Goal: Use online tool/utility: Utilize a website feature to perform a specific function

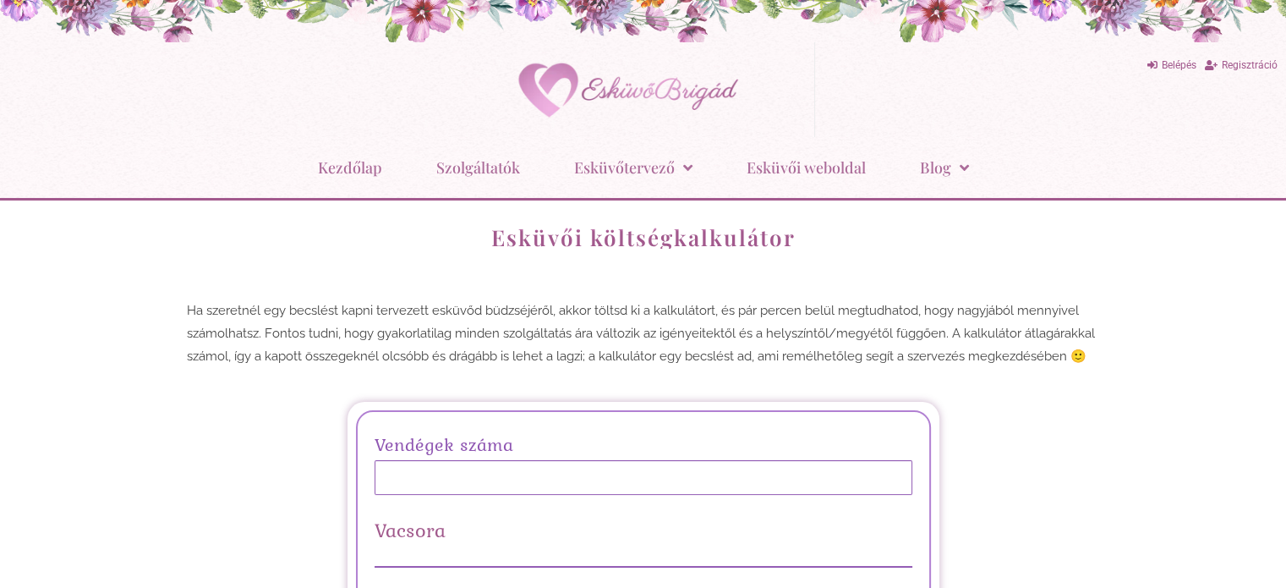
click at [458, 460] on input "Vendégek száma" at bounding box center [644, 477] width 538 height 35
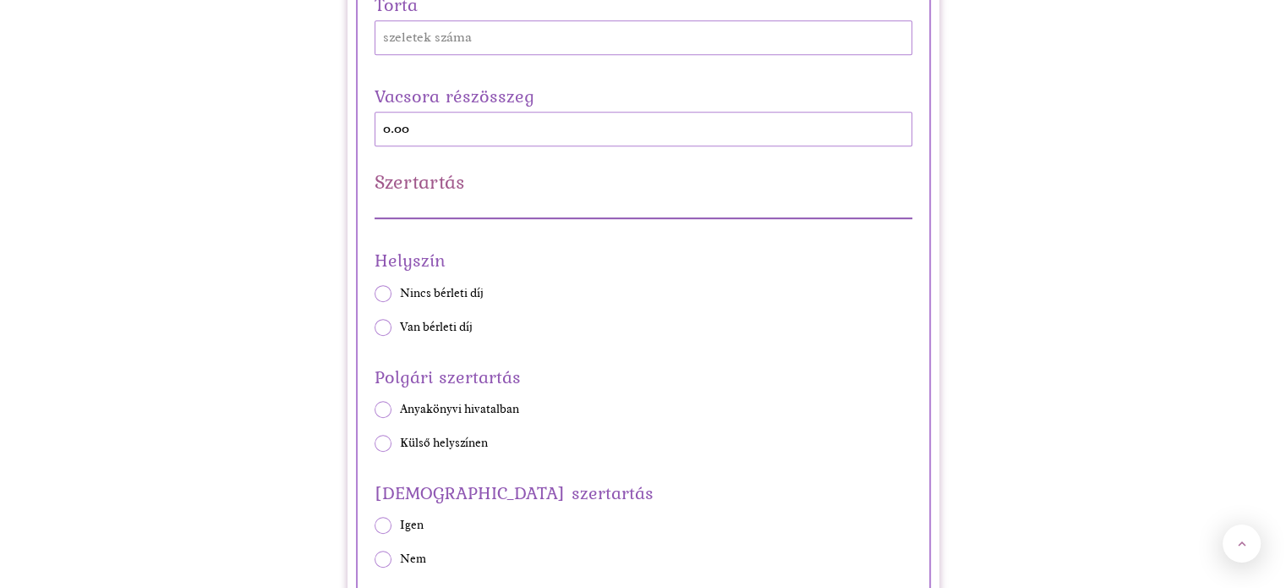
scroll to position [934, 0]
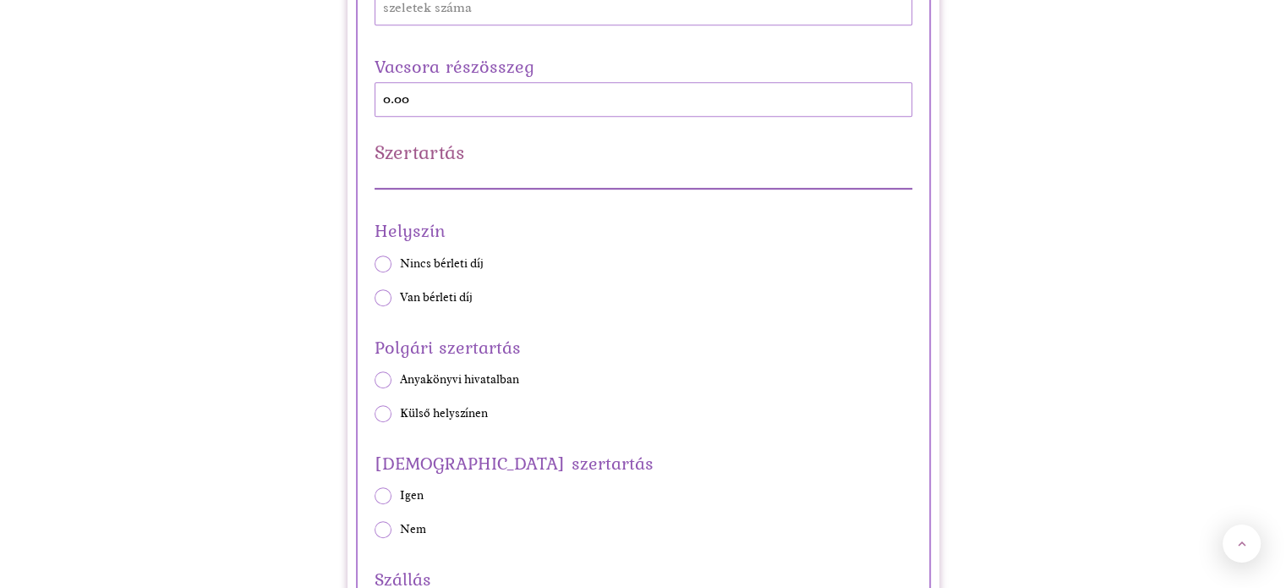
type input "50"
click at [383, 295] on span at bounding box center [383, 297] width 17 height 17
click at [375, 297] on input "Van bérleti díj" at bounding box center [374, 297] width 1 height 1
radio input "true"
click at [385, 410] on span at bounding box center [383, 413] width 17 height 17
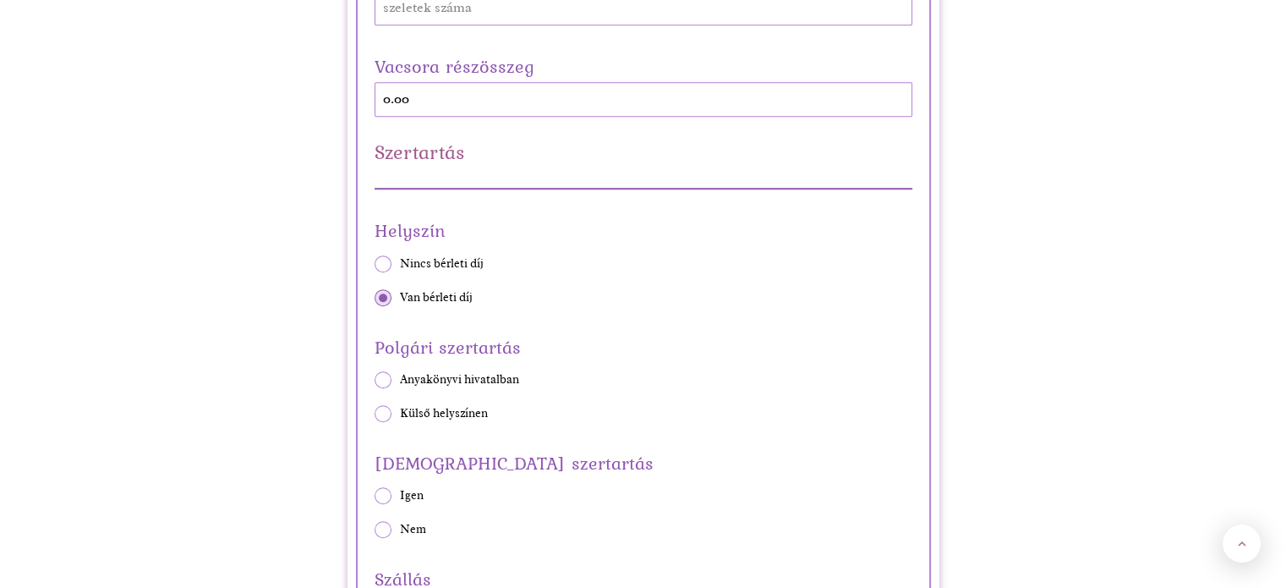
click at [375, 413] on input "Külső helyszínen" at bounding box center [374, 413] width 1 height 1
radio input "true"
click at [383, 500] on span at bounding box center [383, 495] width 17 height 17
click at [375, 496] on input "Igen" at bounding box center [374, 496] width 1 height 1
radio input "true"
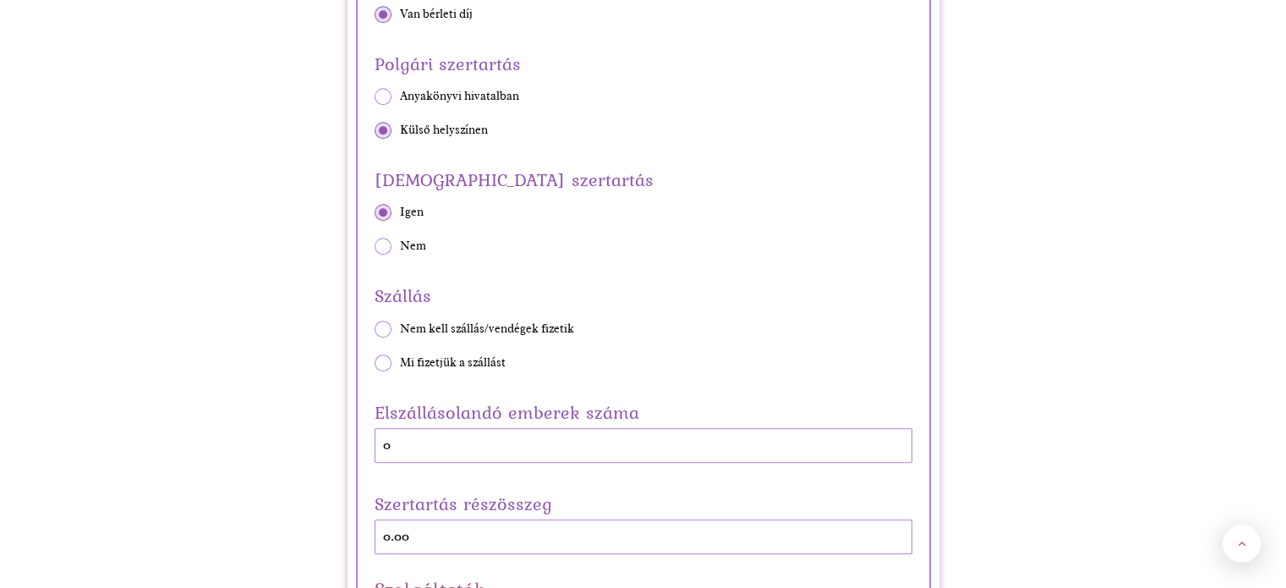
scroll to position [1283, 0]
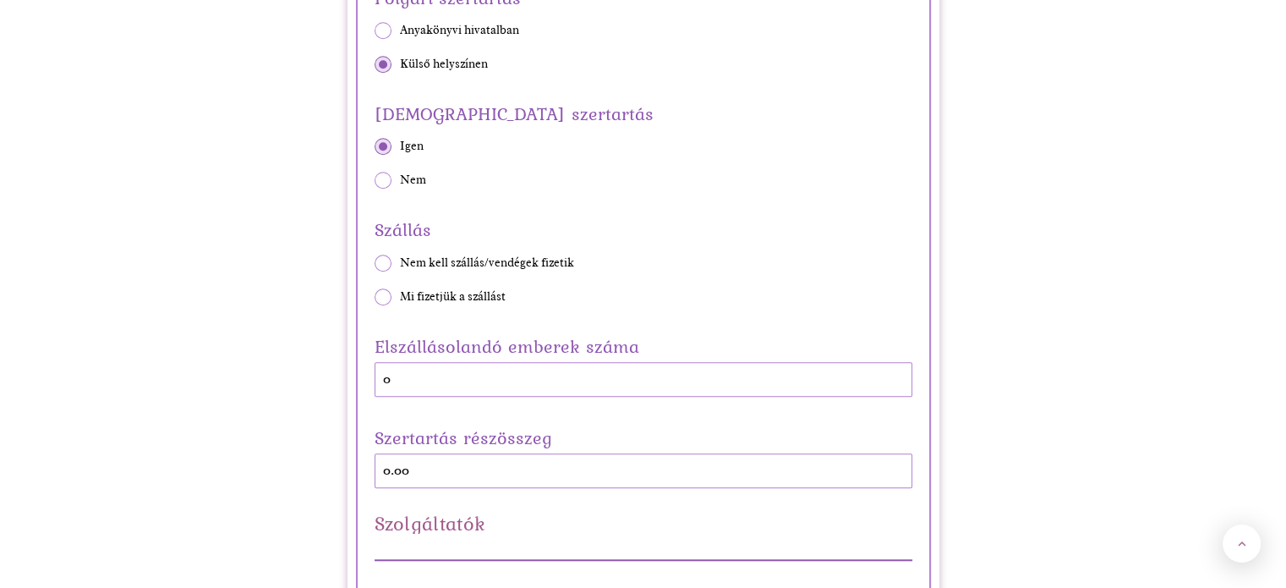
click at [562, 256] on span "Nem kell szállás/vendégek fizetik" at bounding box center [487, 263] width 174 height 17
click at [375, 262] on input "Nem kell szállás/vendégek fizetik" at bounding box center [374, 262] width 1 height 1
radio input "true"
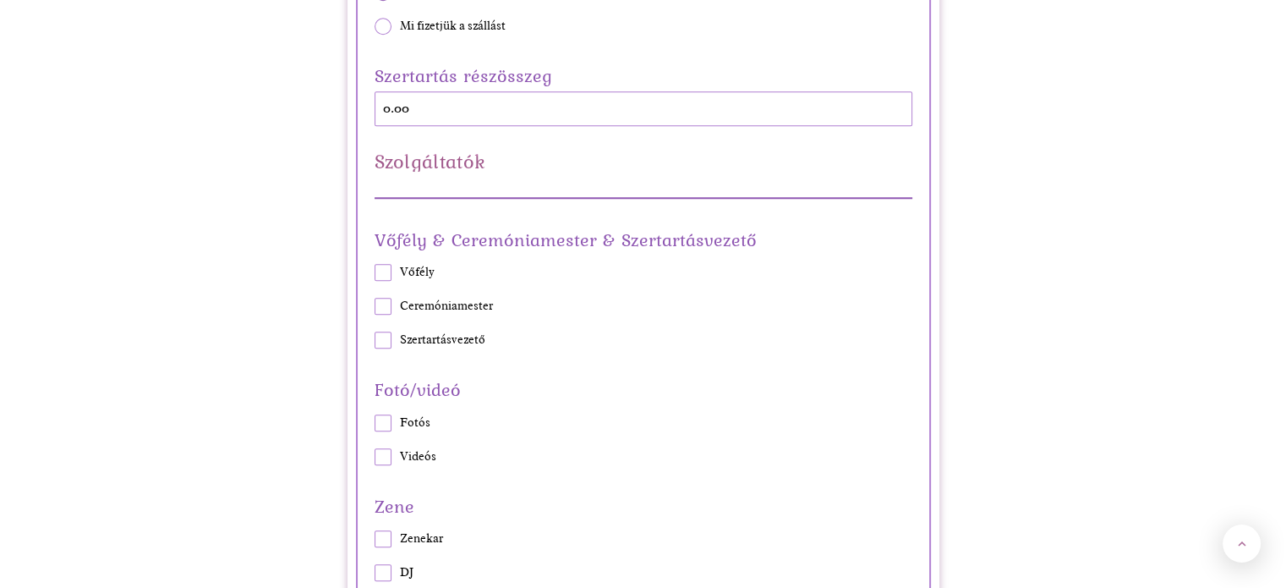
scroll to position [1561, 0]
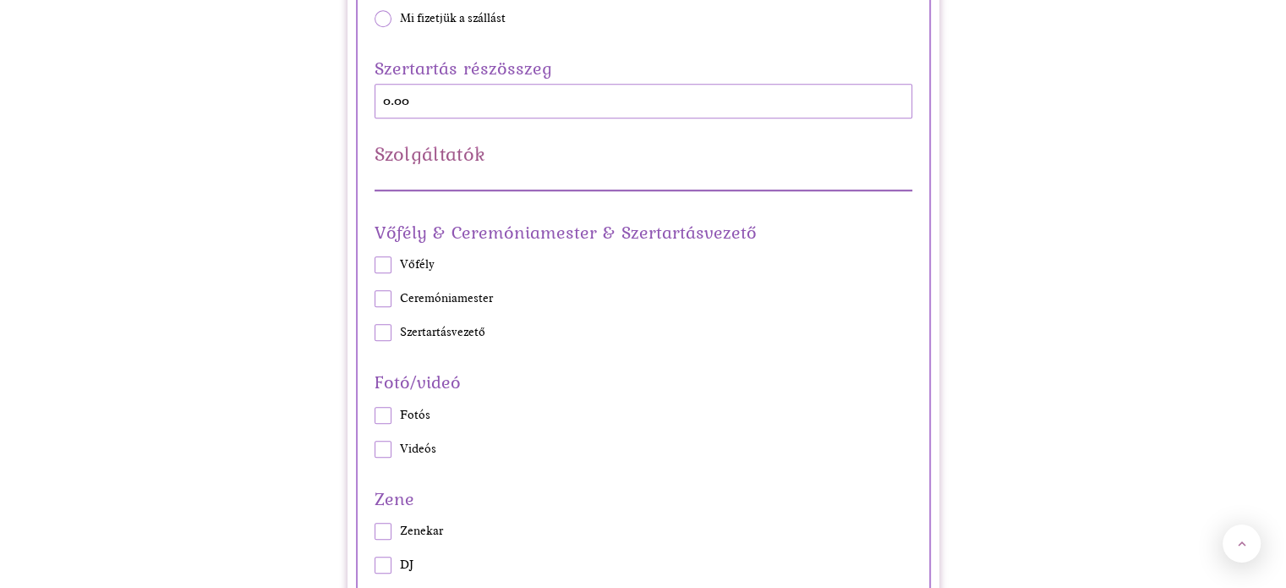
click at [379, 269] on span at bounding box center [383, 264] width 17 height 17
click at [375, 266] on input "Vőfély" at bounding box center [374, 265] width 1 height 1
checkbox input "true"
click at [382, 407] on span at bounding box center [383, 415] width 17 height 17
click at [375, 414] on input "Fotós" at bounding box center [374, 414] width 1 height 1
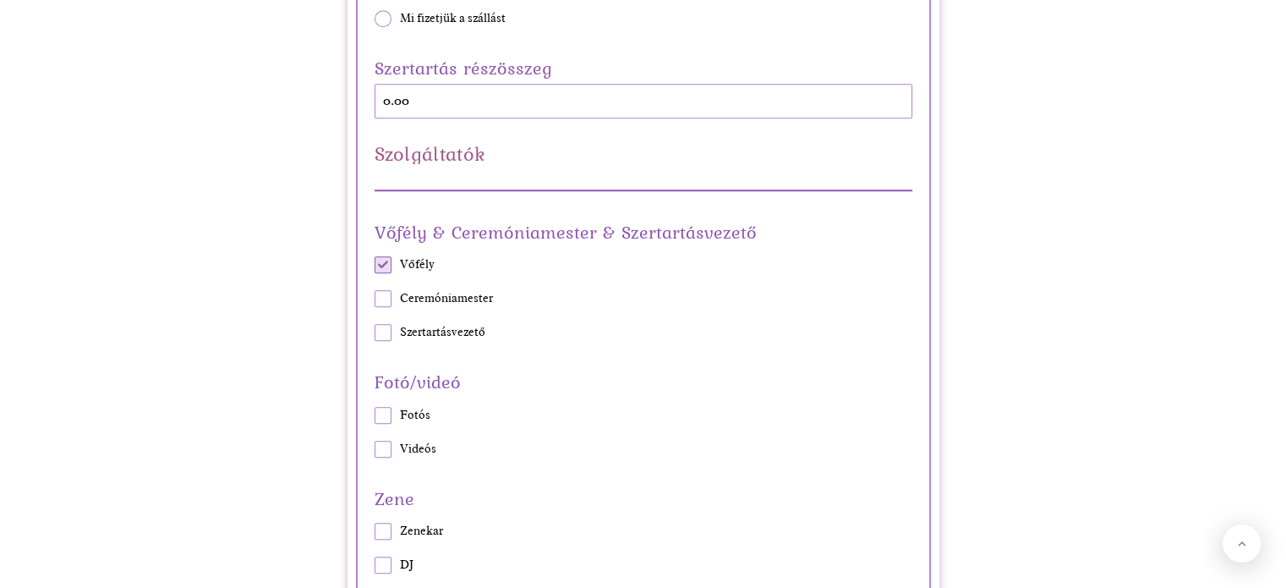
checkbox input "true"
click at [381, 561] on span at bounding box center [383, 564] width 17 height 17
click at [375, 565] on input "DJ" at bounding box center [374, 565] width 1 height 1
checkbox input "true"
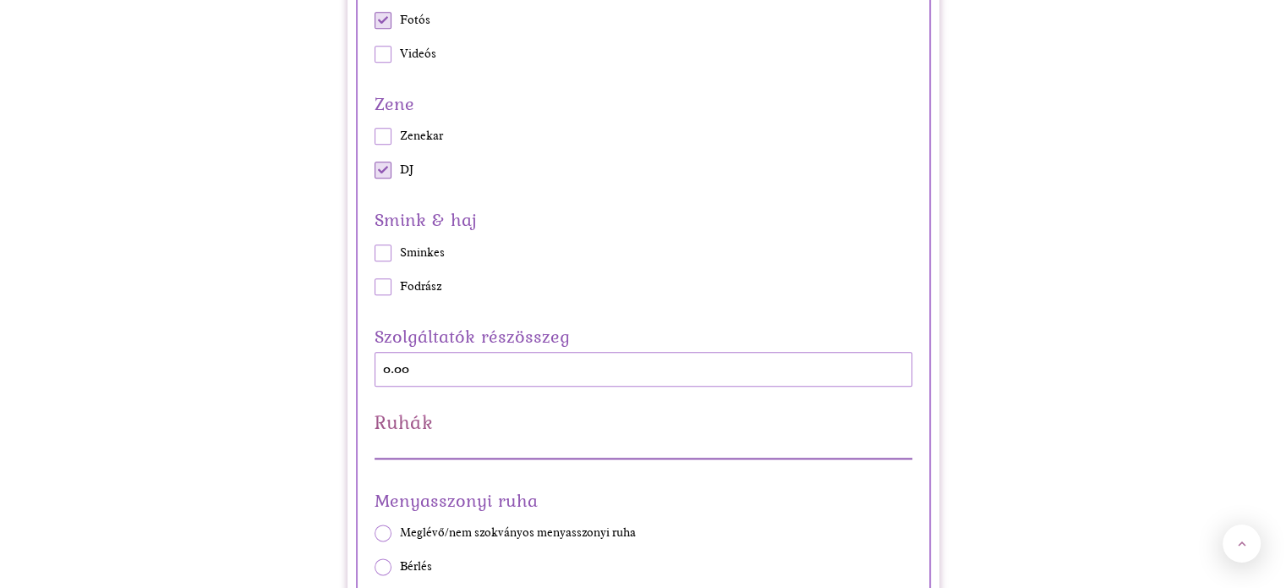
scroll to position [1963, 0]
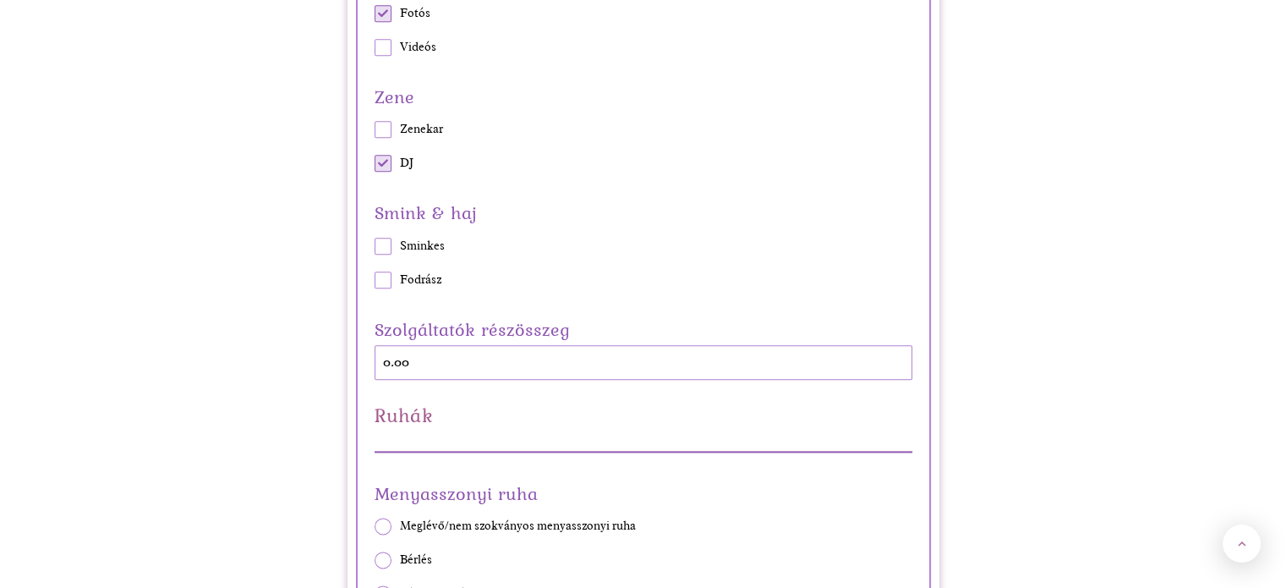
click at [415, 271] on span "Fodrász" at bounding box center [420, 279] width 41 height 17
click at [375, 279] on input "Fodrász" at bounding box center [374, 279] width 1 height 1
checkbox input "true"
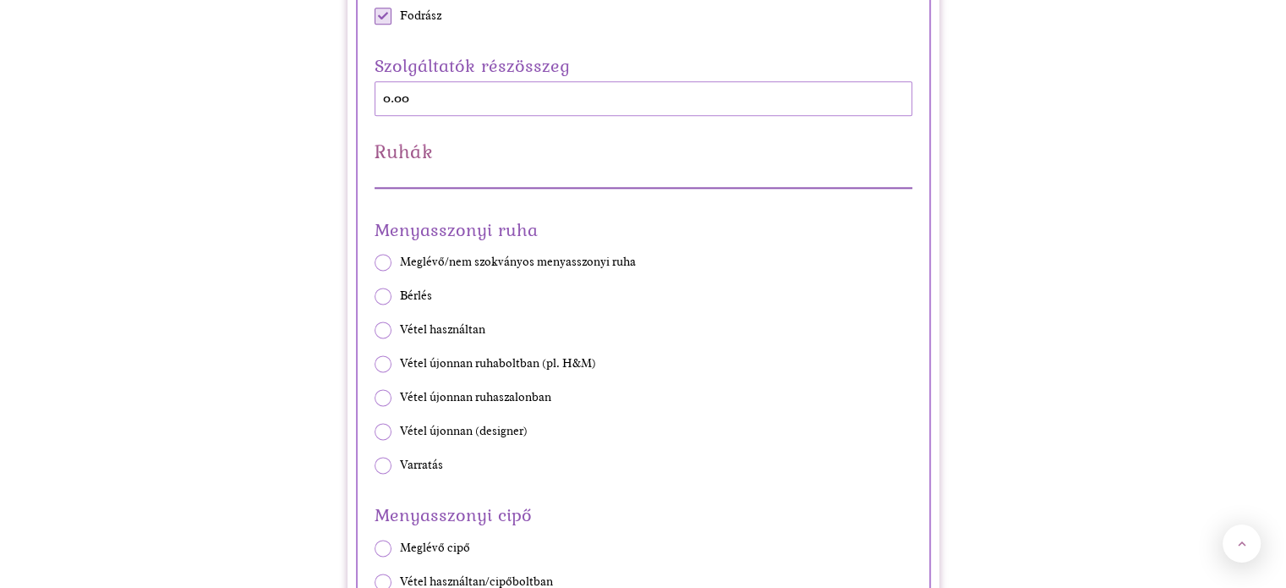
scroll to position [2242, 0]
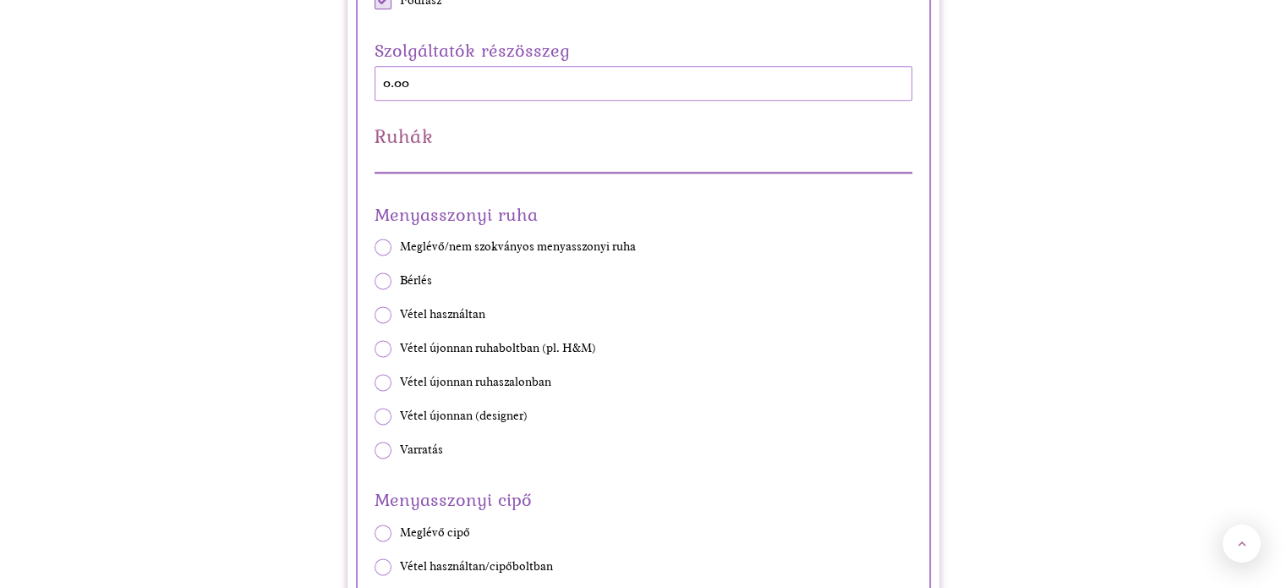
click at [400, 279] on span "Bérlés" at bounding box center [416, 280] width 32 height 17
click at [375, 281] on input "Bérlés" at bounding box center [374, 281] width 1 height 1
radio input "true"
click at [518, 564] on span "Vétel használtan/cipőboltban" at bounding box center [476, 566] width 153 height 17
click at [375, 566] on input "Vétel használtan/cipőboltban" at bounding box center [374, 566] width 1 height 1
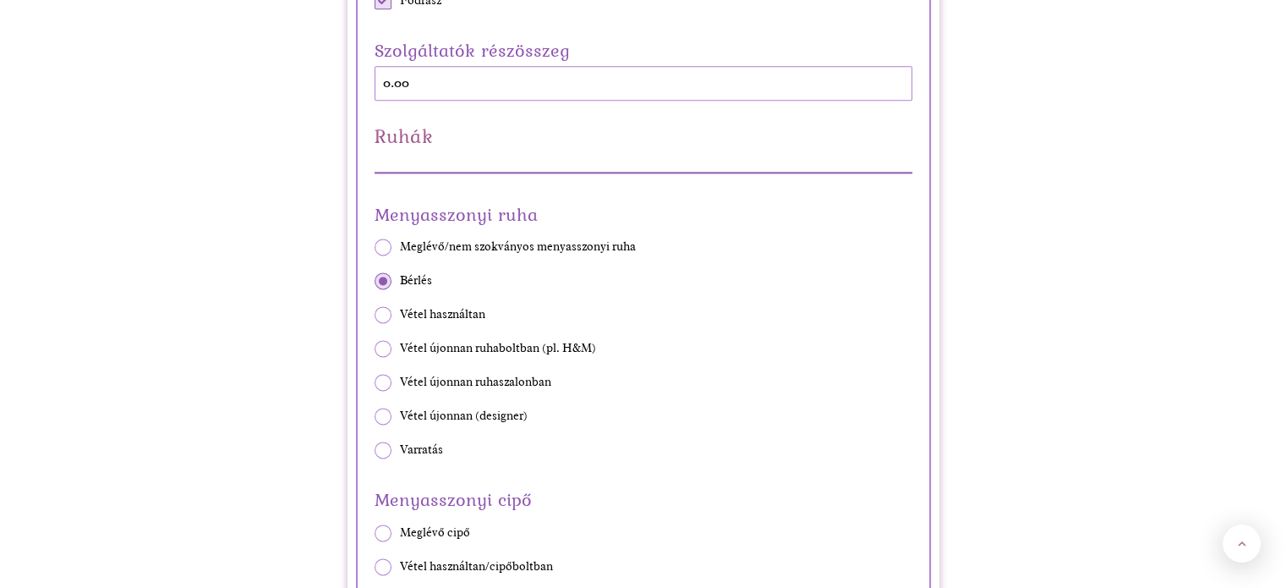
radio input "true"
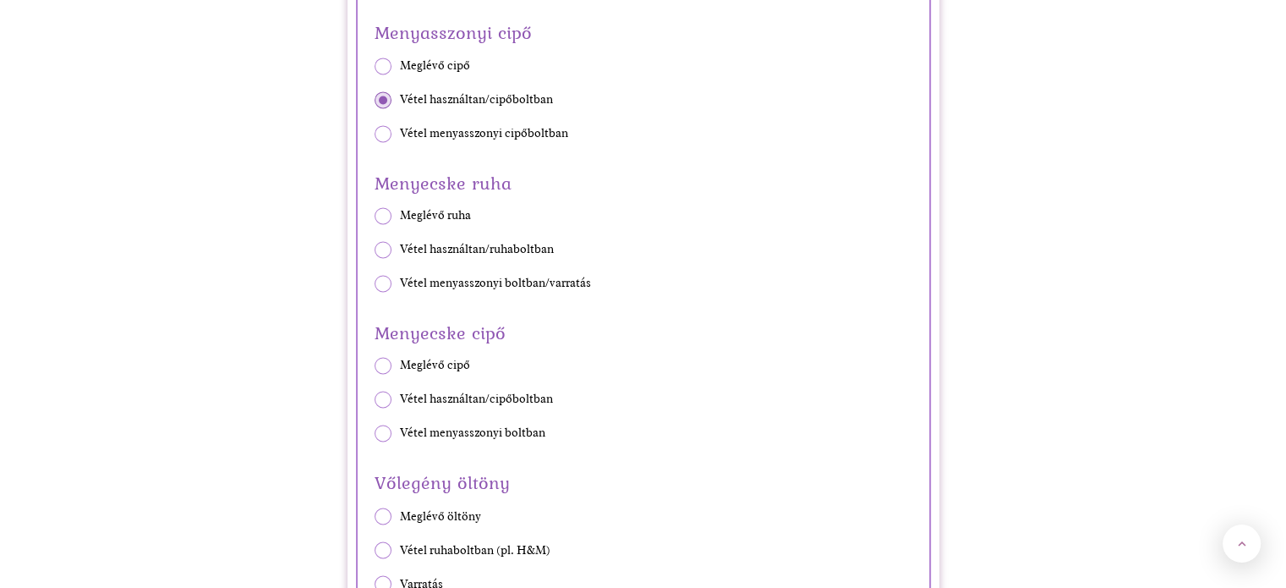
scroll to position [2716, 0]
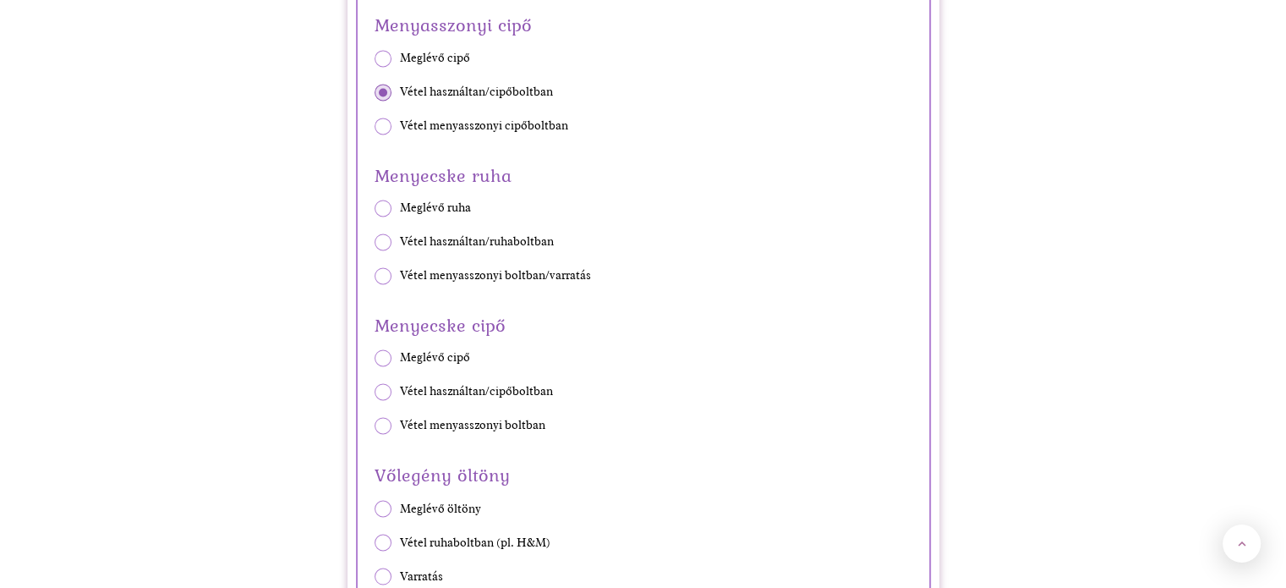
click at [474, 274] on span "Vétel menyasszonyi boltban/varratás" at bounding box center [495, 275] width 191 height 17
click at [375, 276] on input "Vétel menyasszonyi boltban/varratás" at bounding box center [374, 276] width 1 height 1
radio input "true"
click at [439, 383] on span "Vétel használtan/cipőboltban" at bounding box center [476, 391] width 153 height 17
click at [375, 392] on input "Vétel használtan/cipőboltban" at bounding box center [374, 392] width 1 height 1
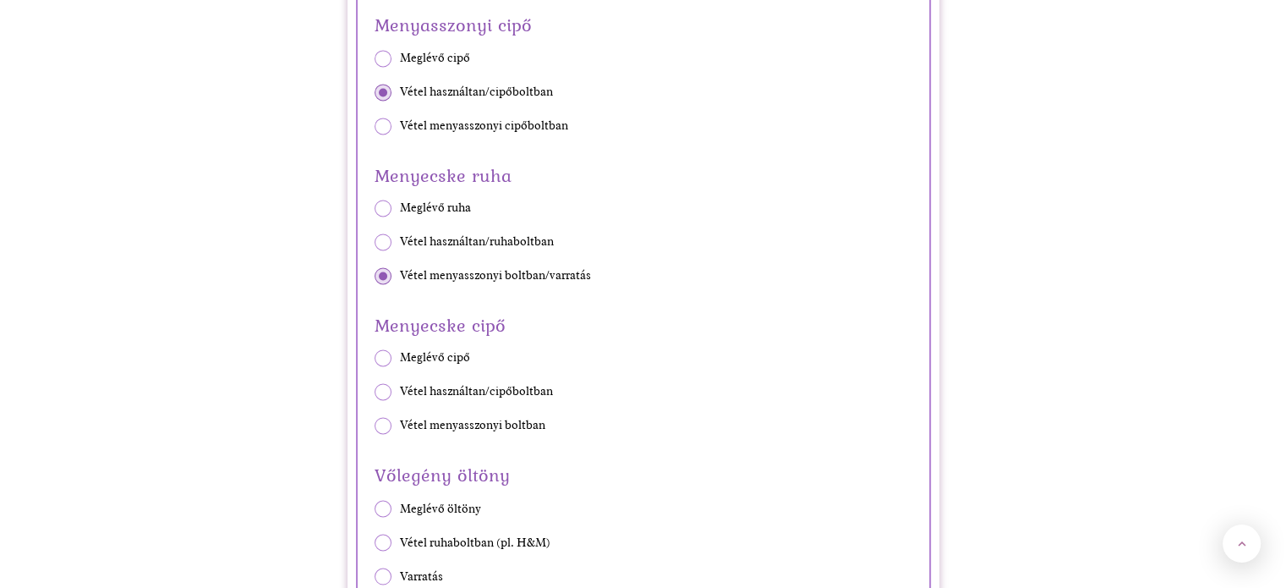
radio input "true"
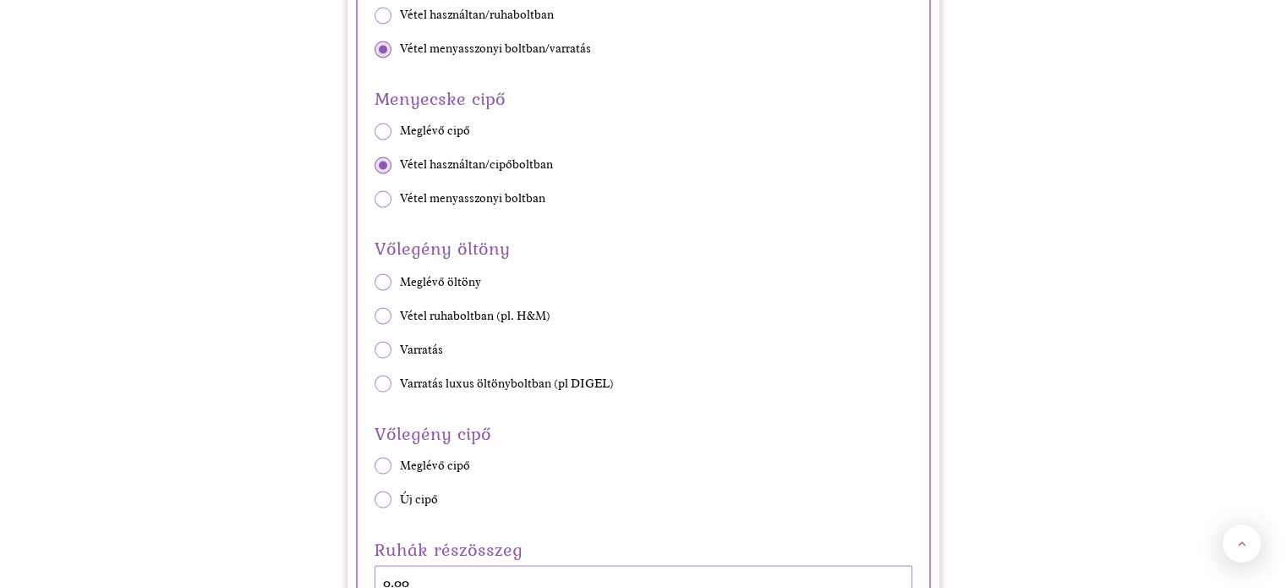
scroll to position [3067, 0]
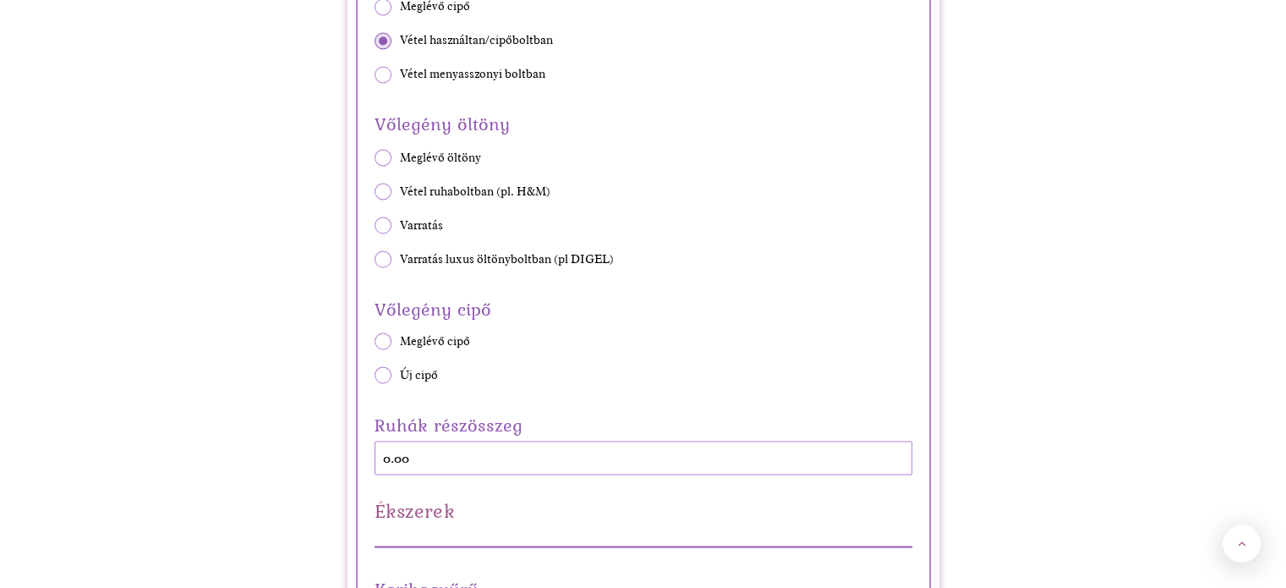
click at [428, 221] on span "Varratás" at bounding box center [421, 224] width 43 height 17
click at [375, 224] on input "Varratás" at bounding box center [374, 224] width 1 height 1
radio input "true"
click at [396, 368] on div "Vőlegény cipő Meglévő cipő Új cipő" at bounding box center [644, 338] width 538 height 90
click at [378, 368] on span at bounding box center [383, 374] width 17 height 17
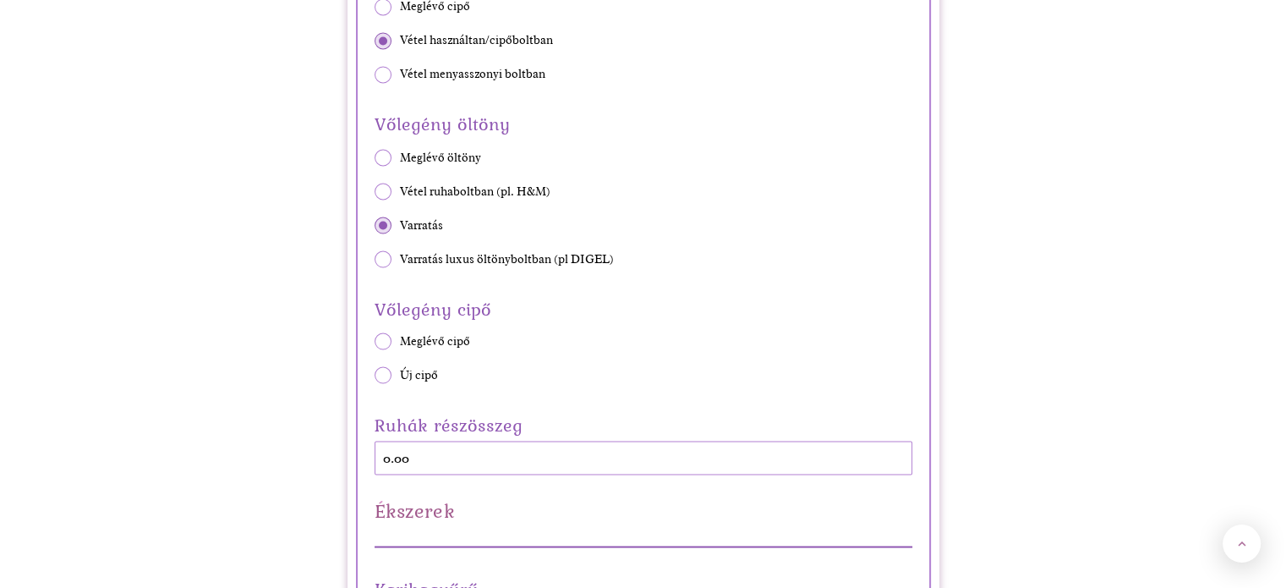
click at [375, 375] on input "Új cipő" at bounding box center [374, 375] width 1 height 1
radio input "true"
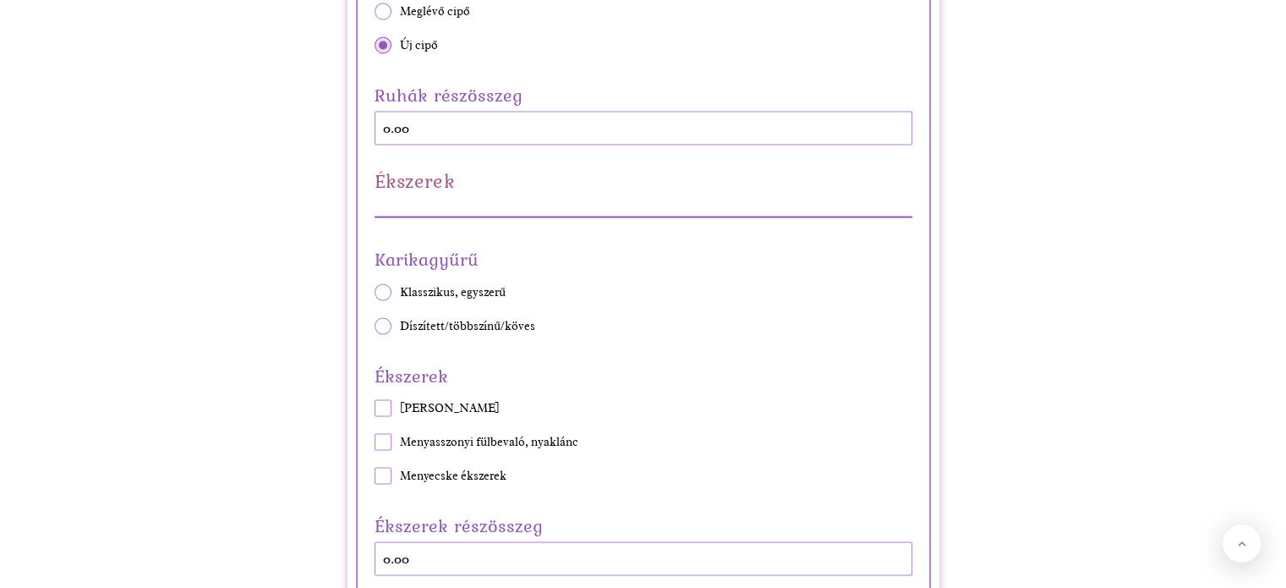
scroll to position [3433, 0]
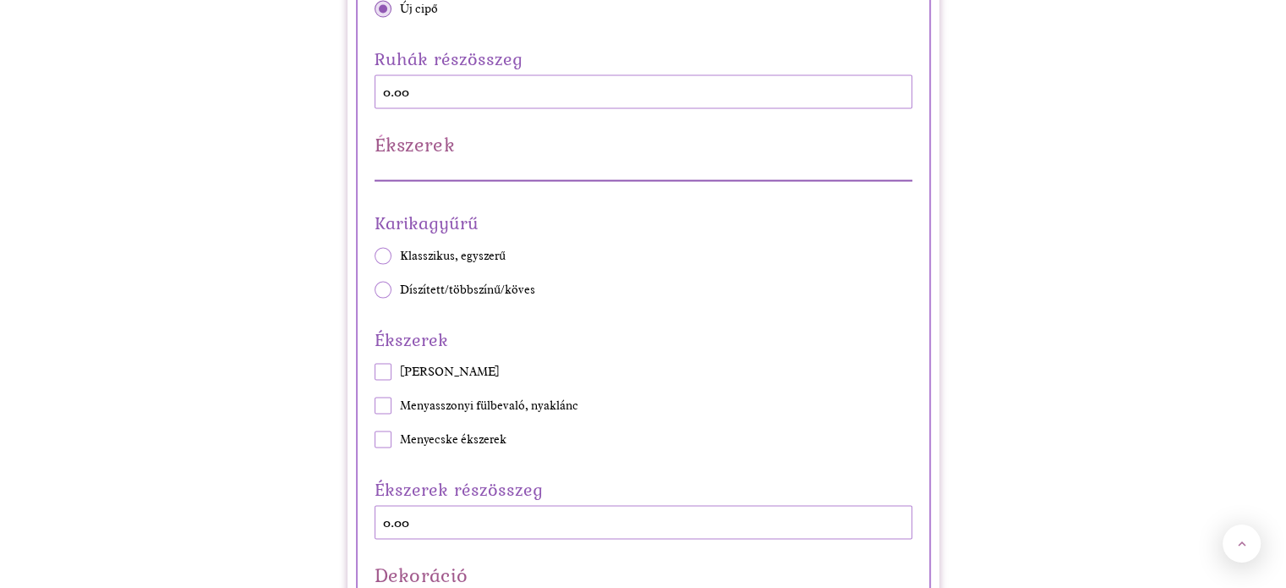
click at [514, 283] on span "Díszített/többszínű/köves" at bounding box center [467, 290] width 135 height 17
click at [375, 289] on input "Díszített/többszínű/köves" at bounding box center [374, 289] width 1 height 1
radio input "true"
click at [457, 397] on span "Menyasszonyi fülbevaló, nyaklánc" at bounding box center [489, 405] width 178 height 17
click at [375, 406] on input "Menyasszonyi fülbevaló, nyaklánc" at bounding box center [374, 406] width 1 height 1
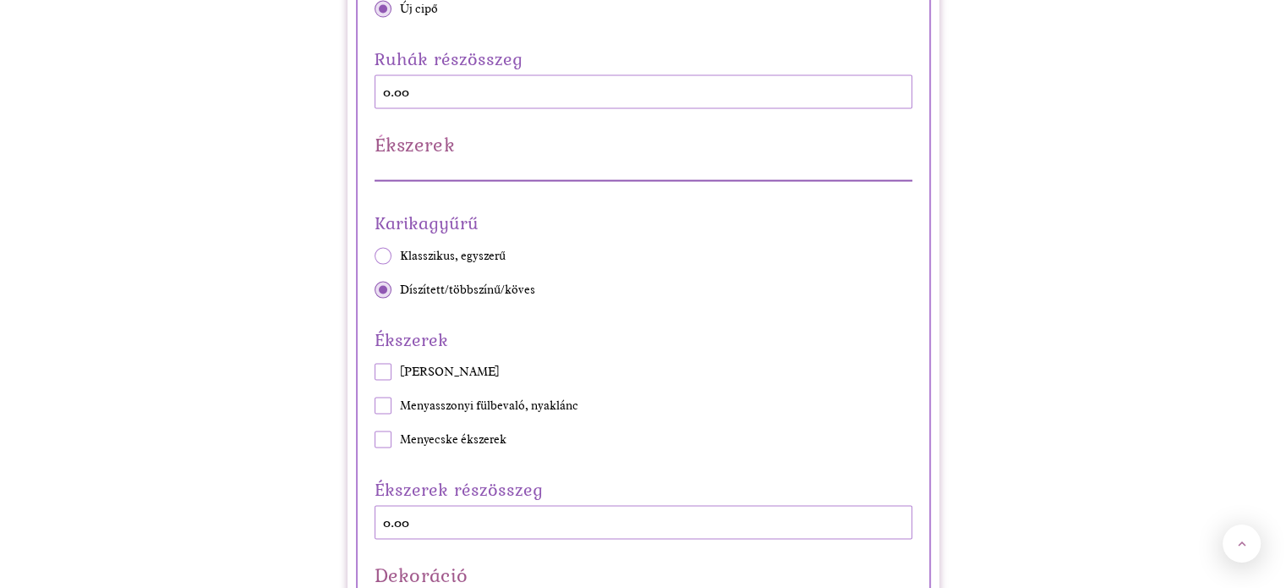
checkbox input "true"
click at [457, 369] on span "[PERSON_NAME]" at bounding box center [450, 372] width 100 height 17
click at [375, 372] on input "[PERSON_NAME]" at bounding box center [374, 372] width 1 height 1
click at [469, 368] on span "[PERSON_NAME]" at bounding box center [450, 372] width 100 height 17
click at [375, 372] on input "[PERSON_NAME]" at bounding box center [374, 372] width 1 height 1
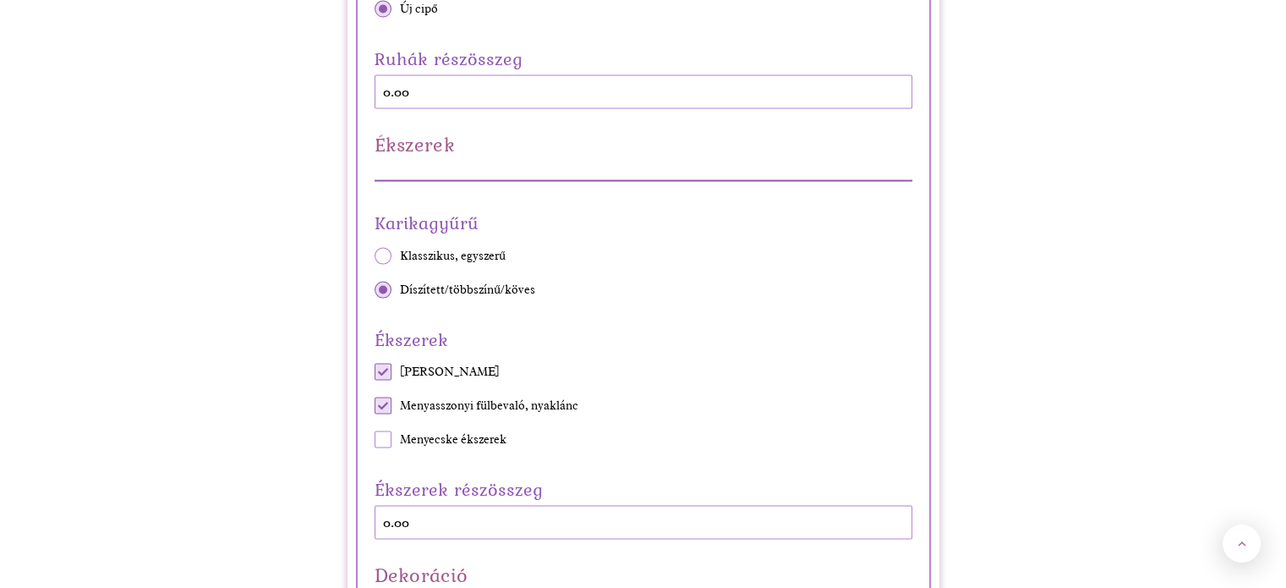
checkbox input "false"
click at [476, 402] on span "Menyasszonyi fülbevaló, nyaklánc" at bounding box center [489, 405] width 178 height 17
click at [375, 406] on input "Menyasszonyi fülbevaló, nyaklánc" at bounding box center [374, 406] width 1 height 1
checkbox input "false"
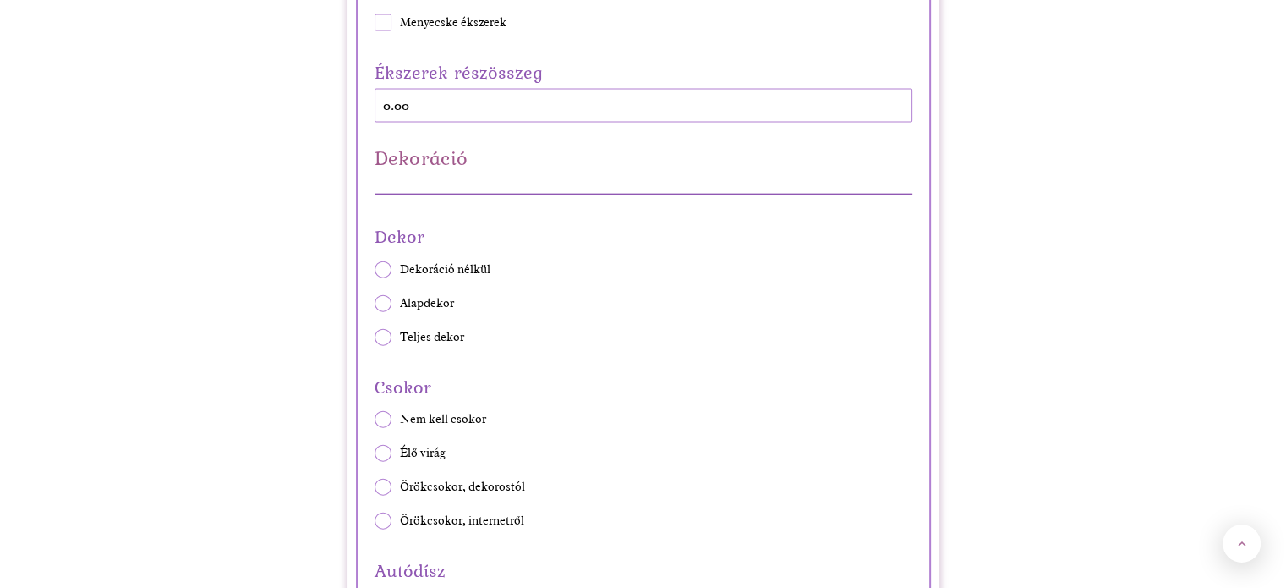
scroll to position [3871, 0]
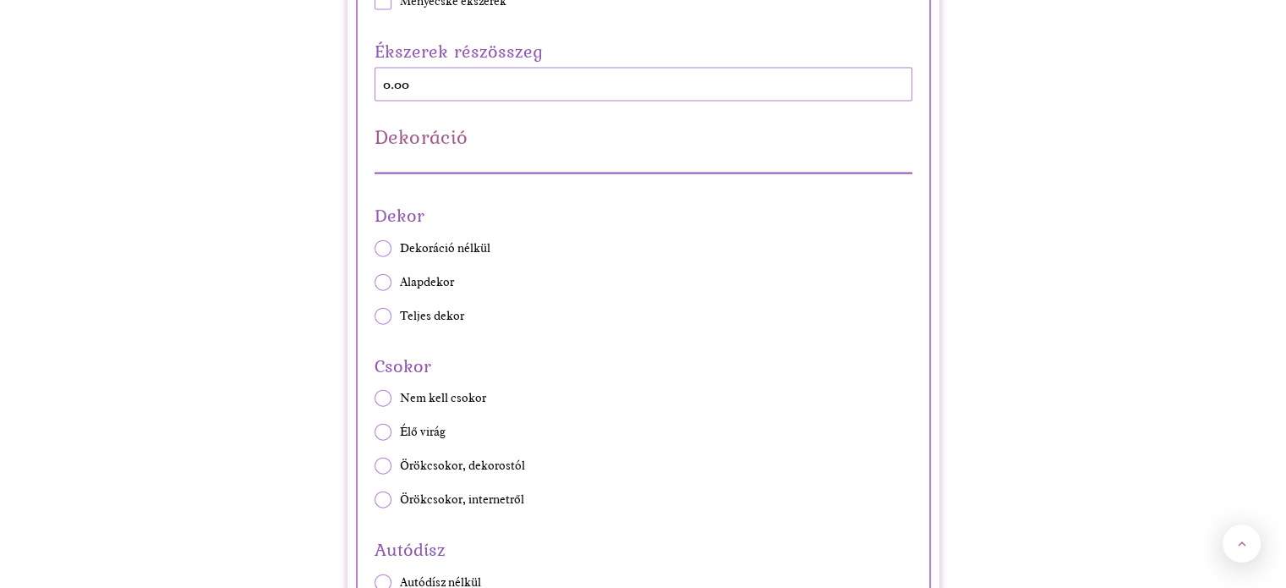
click at [456, 248] on span "Dekoráció nélkül" at bounding box center [445, 248] width 90 height 17
click at [375, 248] on input "Dekoráció nélkül" at bounding box center [374, 248] width 1 height 1
click at [456, 248] on span "Dekoráció nélkül" at bounding box center [445, 248] width 90 height 17
click at [375, 248] on input "Dekoráció nélkül" at bounding box center [374, 248] width 1 height 1
radio input "true"
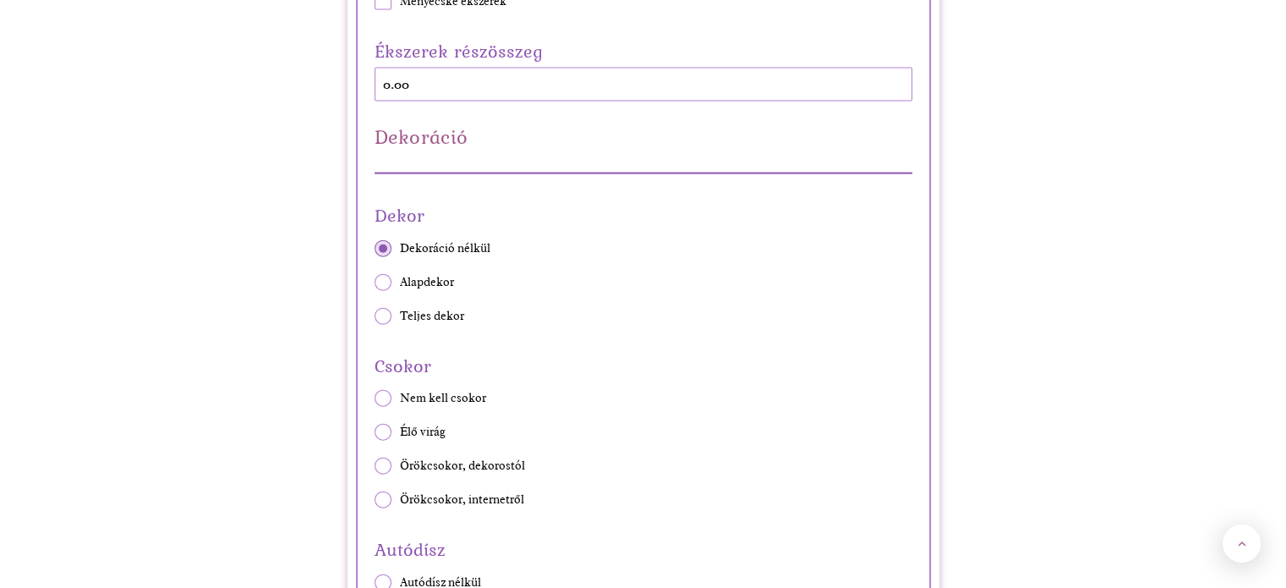
click at [419, 393] on span "Nem kell csokor" at bounding box center [443, 398] width 86 height 17
click at [375, 398] on input "Nem kell csokor" at bounding box center [374, 398] width 1 height 1
radio input "true"
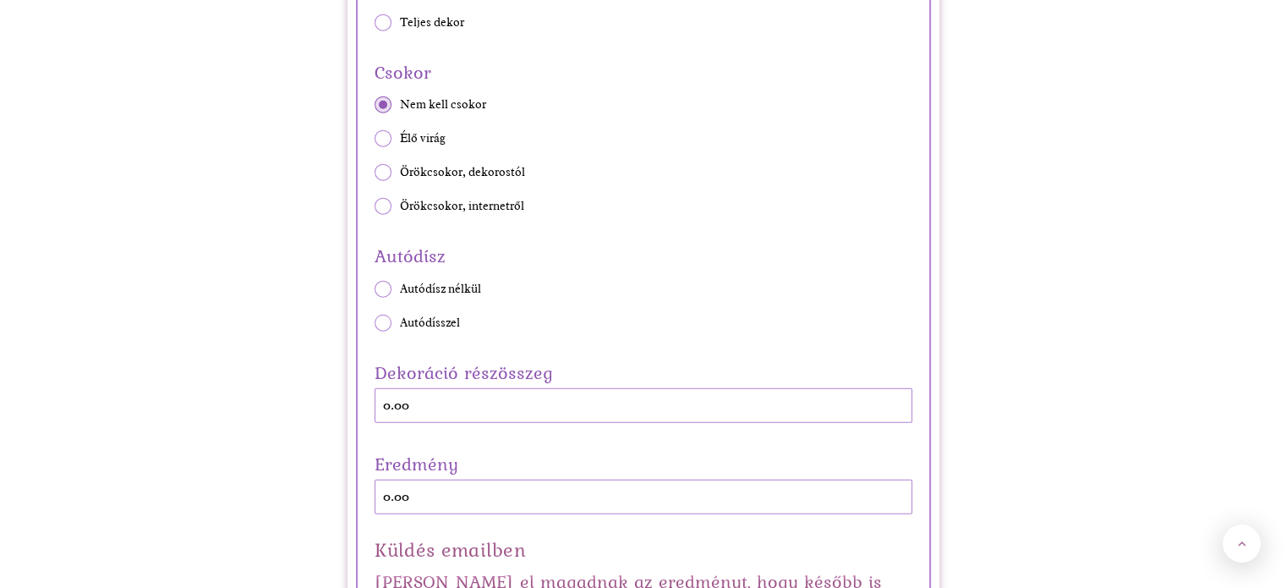
scroll to position [4280, 0]
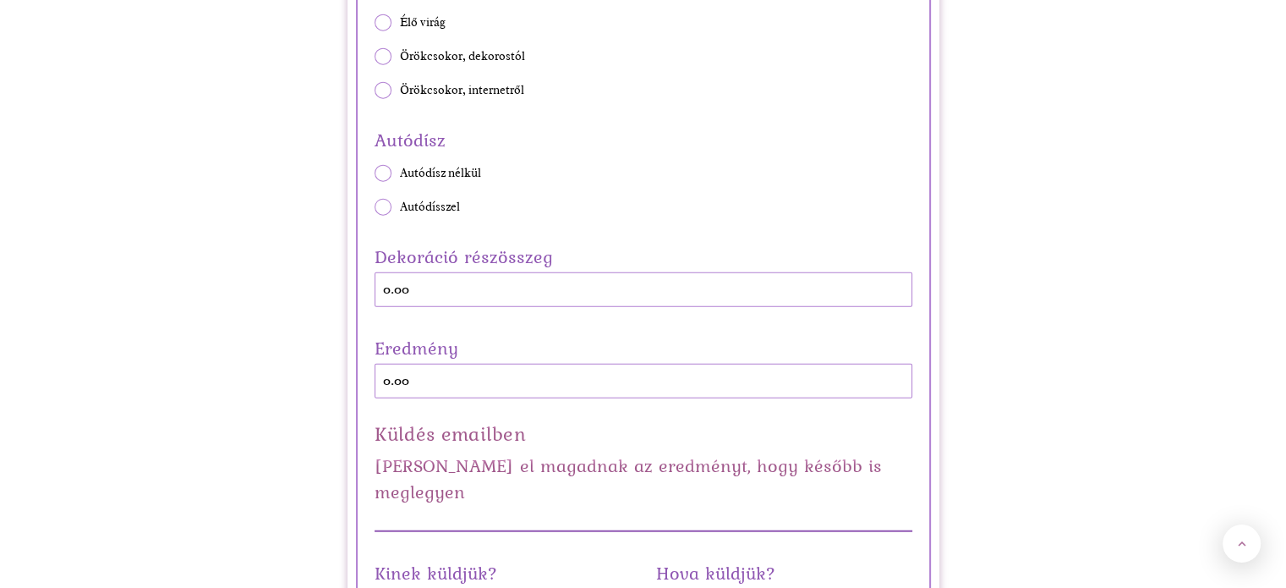
click at [441, 165] on span "Autódísz nélkül" at bounding box center [440, 173] width 81 height 17
click at [375, 173] on input "Autódísz nélkül" at bounding box center [374, 173] width 1 height 1
radio input "true"
